Goal: Task Accomplishment & Management: Use online tool/utility

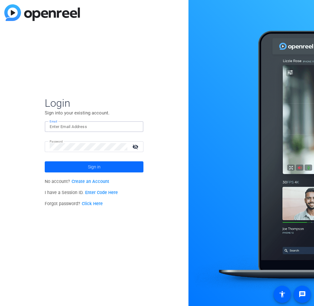
type input "[PERSON_NAME][EMAIL_ADDRESS][DOMAIN_NAME]"
click at [121, 161] on span at bounding box center [94, 166] width 99 height 15
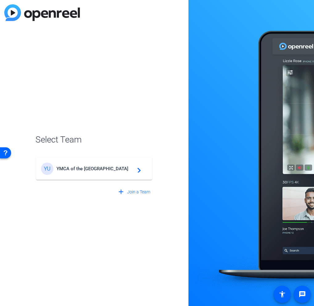
click at [120, 168] on span "YMCA of the [GEOGRAPHIC_DATA]" at bounding box center [94, 169] width 77 height 6
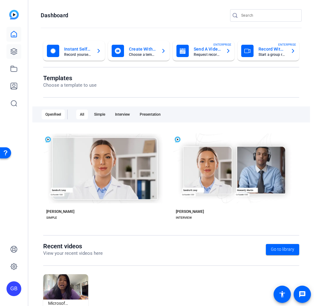
click at [15, 54] on icon at bounding box center [13, 51] width 7 height 7
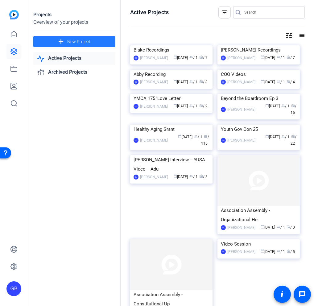
click at [94, 44] on span at bounding box center [74, 41] width 82 height 15
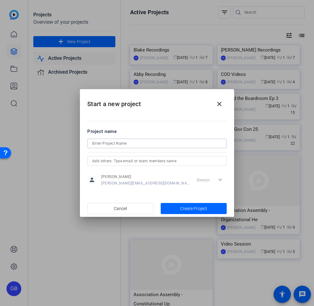
click at [144, 145] on input at bounding box center [156, 143] width 129 height 7
type input "Beyond the Boardroom Ep 4"
click at [194, 210] on span "Create Project" at bounding box center [193, 208] width 27 height 6
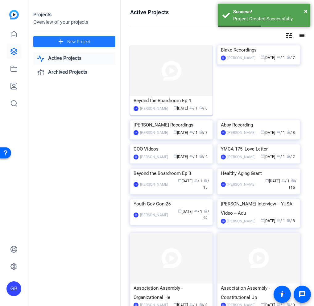
click at [184, 91] on img at bounding box center [171, 70] width 82 height 51
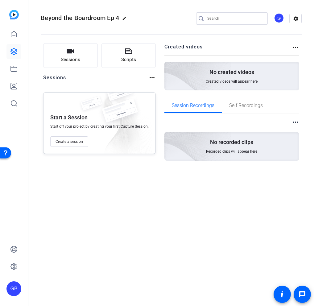
click at [95, 169] on div "Sessions Scripts Sessions more_horiz Start a Session Start off your project by …" at bounding box center [99, 111] width 112 height 137
click at [74, 140] on span "Create a session" at bounding box center [68, 141] width 27 height 5
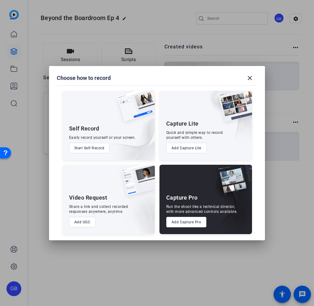
click at [186, 222] on button "Add Capture Pro" at bounding box center [186, 222] width 40 height 10
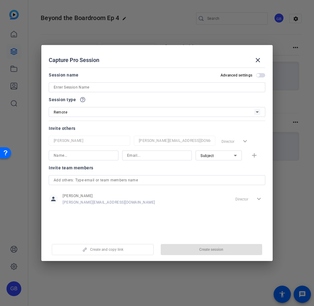
click at [157, 88] on input at bounding box center [157, 87] width 206 height 7
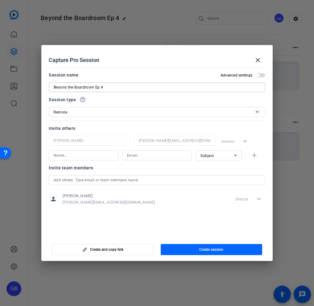
type input "Beyond the Boardroom Ep 4"
click at [106, 156] on input at bounding box center [84, 155] width 60 height 7
paste input "[PERSON_NAME]"
type input "[PERSON_NAME]"
click at [137, 158] on input at bounding box center [157, 155] width 60 height 7
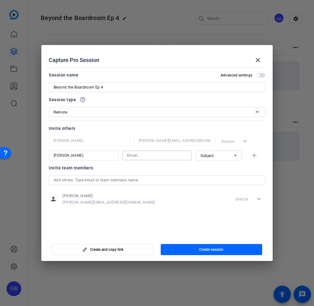
click at [211, 160] on div "Subject" at bounding box center [218, 155] width 36 height 10
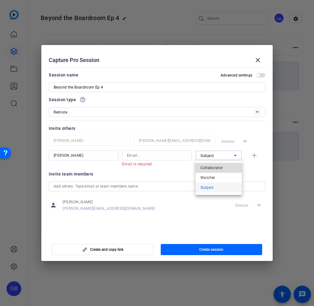
click at [208, 166] on span "Collaborator" at bounding box center [211, 167] width 22 height 7
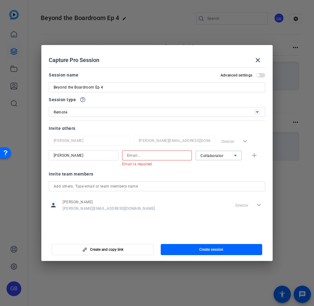
click at [175, 154] on input at bounding box center [157, 155] width 60 height 7
click at [141, 155] on input at bounding box center [157, 155] width 60 height 7
paste input "[EMAIL_ADDRESS][PERSON_NAME][DOMAIN_NAME]"
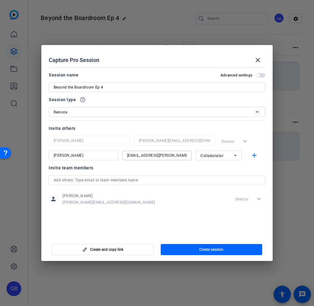
type input "[EMAIL_ADDRESS][PERSON_NAME][DOMAIN_NAME]"
click at [180, 167] on div "Invite team members" at bounding box center [157, 167] width 216 height 7
click at [254, 157] on mat-icon "add" at bounding box center [254, 156] width 8 height 8
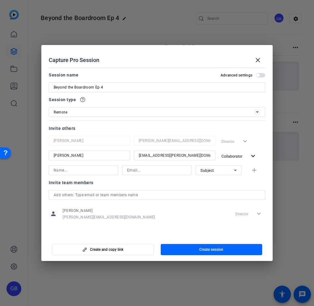
click at [196, 186] on div "Invite team members" at bounding box center [157, 182] width 216 height 7
click at [198, 248] on span "button" at bounding box center [212, 249] width 102 height 15
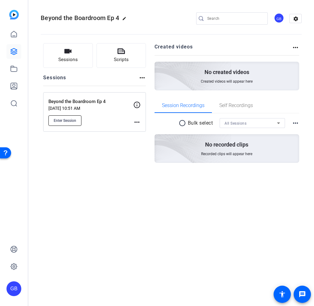
click at [72, 120] on span "Enter Session" at bounding box center [65, 120] width 22 height 5
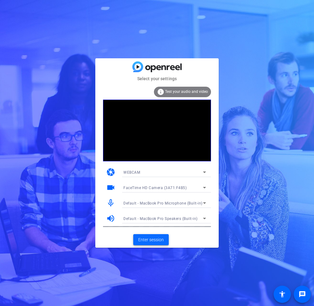
click at [157, 237] on span "Enter session" at bounding box center [151, 239] width 26 height 6
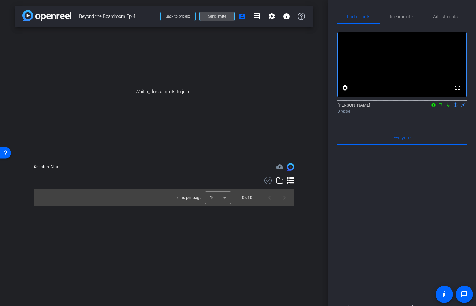
click at [224, 14] on span "Send invite" at bounding box center [217, 16] width 18 height 5
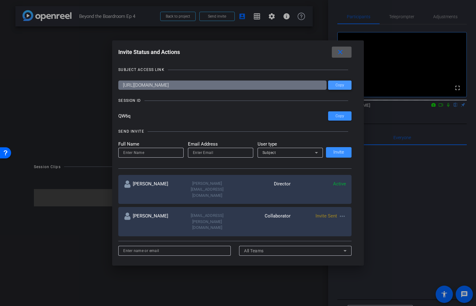
click at [313, 84] on span at bounding box center [339, 85] width 23 height 15
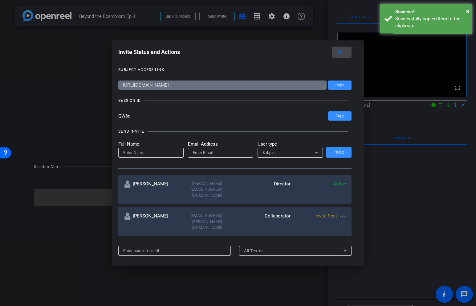
click at [313, 51] on mat-icon "close" at bounding box center [340, 52] width 8 height 8
